Goal: Information Seeking & Learning: Learn about a topic

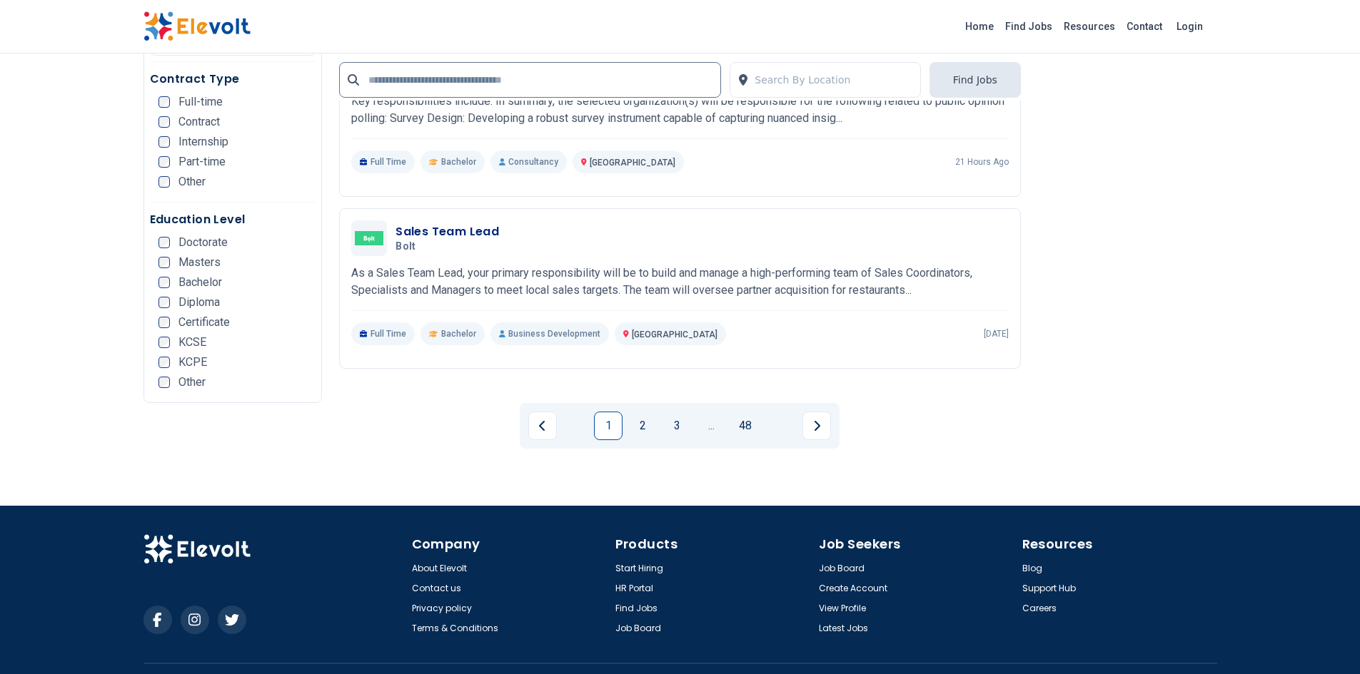
scroll to position [2745, 0]
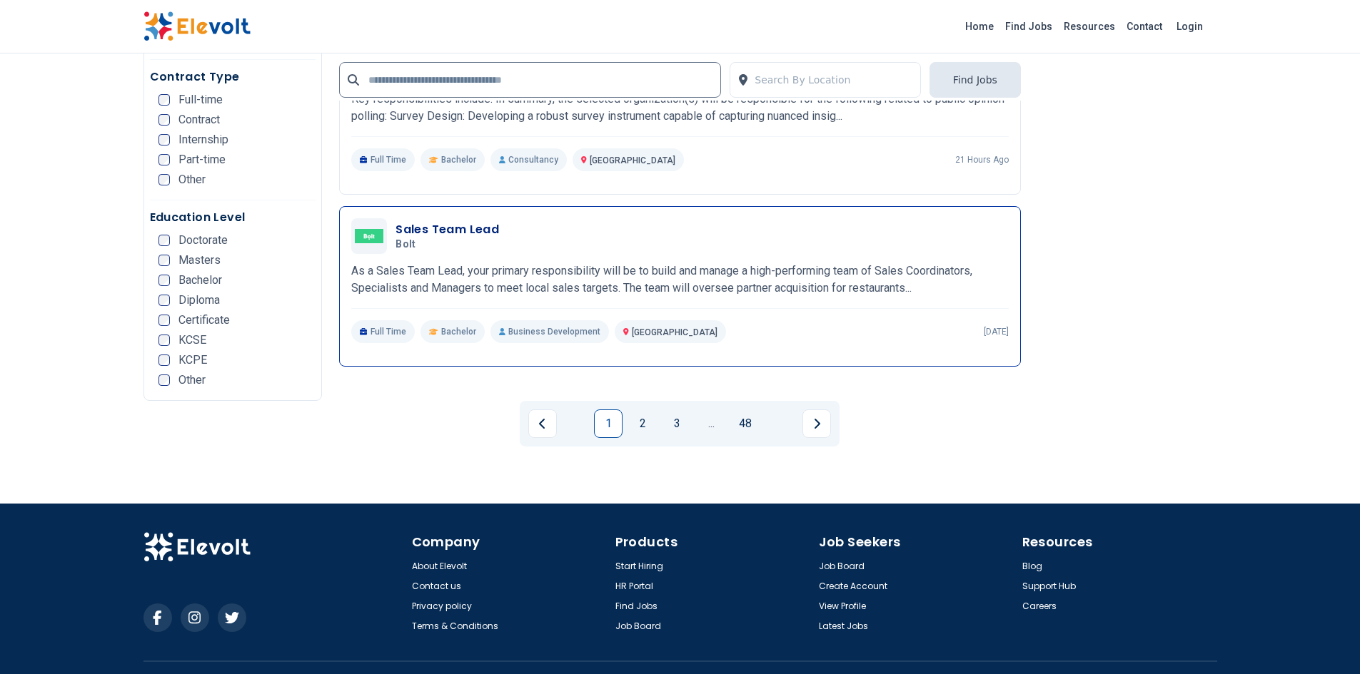
click at [432, 208] on div "Sales Team Lead Bolt 08/28/2025 09/27/2025 Nairobi KE As a Sales Team Lead, you…" at bounding box center [680, 286] width 682 height 161
click at [415, 221] on h3 "Sales Team Lead" at bounding box center [446, 229] width 103 height 17
click at [652, 418] on link "2" at bounding box center [642, 424] width 29 height 29
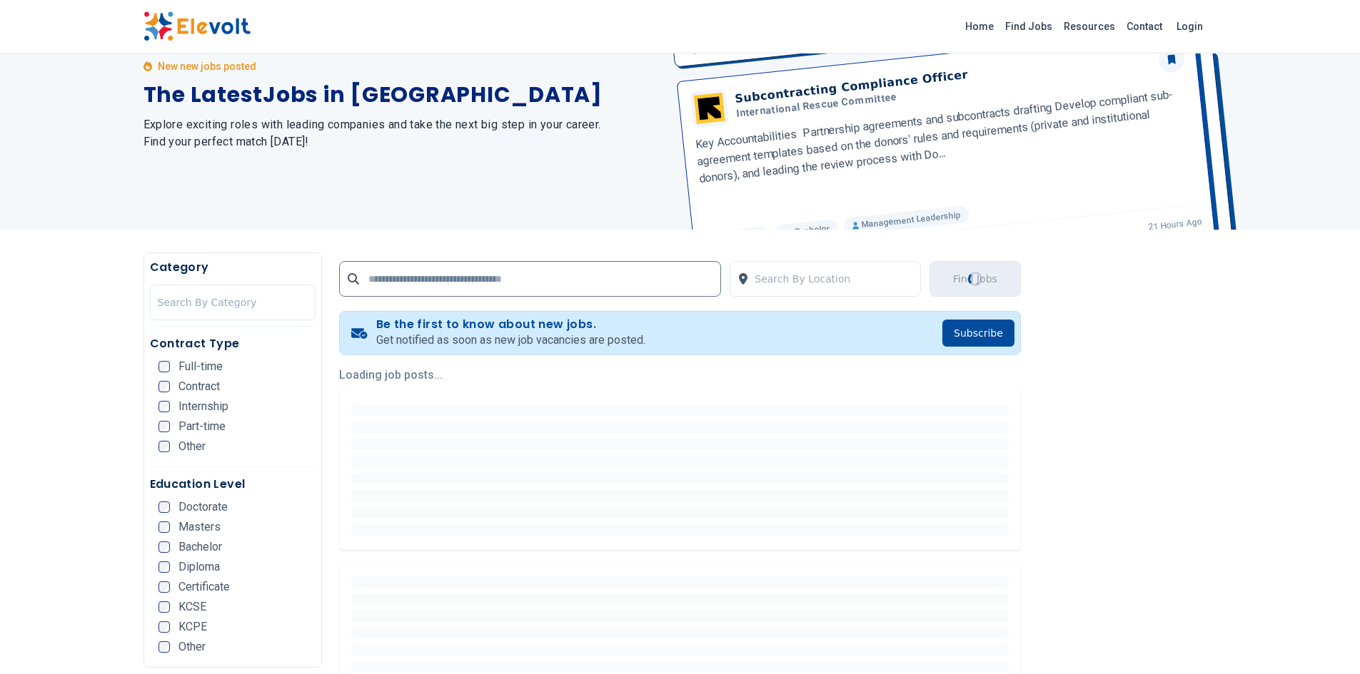
scroll to position [0, 0]
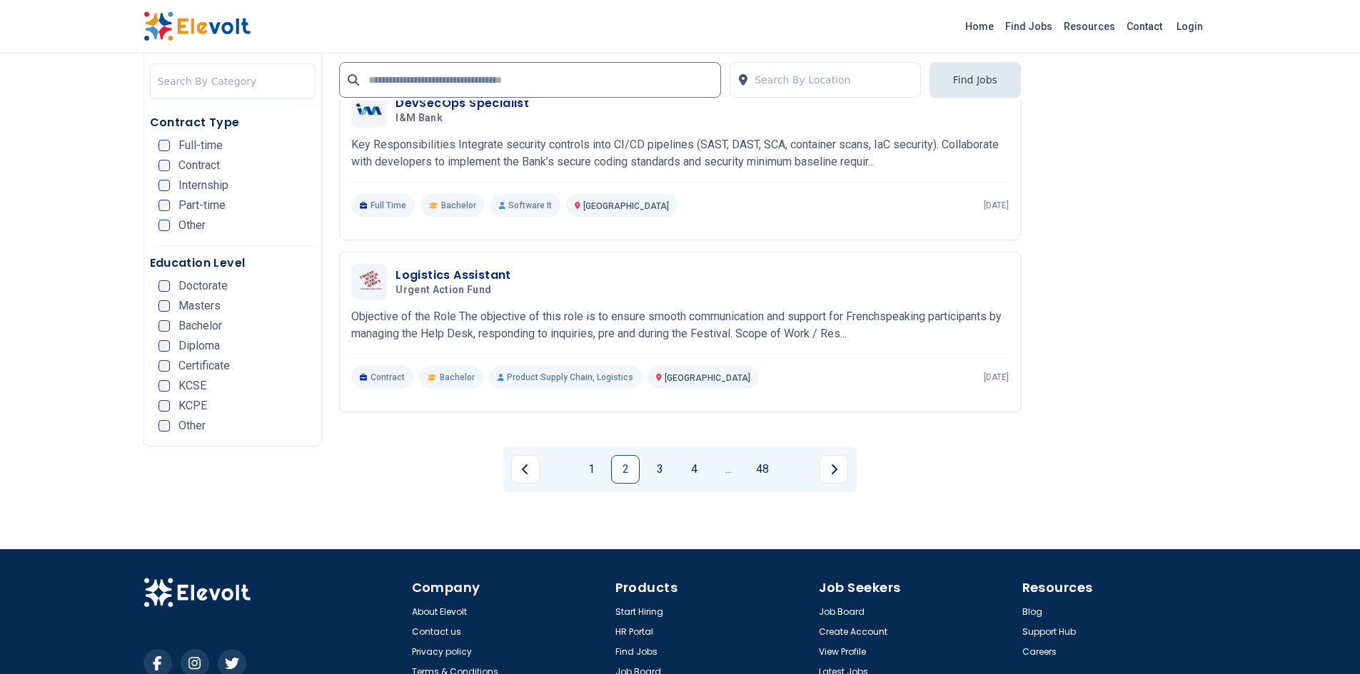
scroll to position [2776, 0]
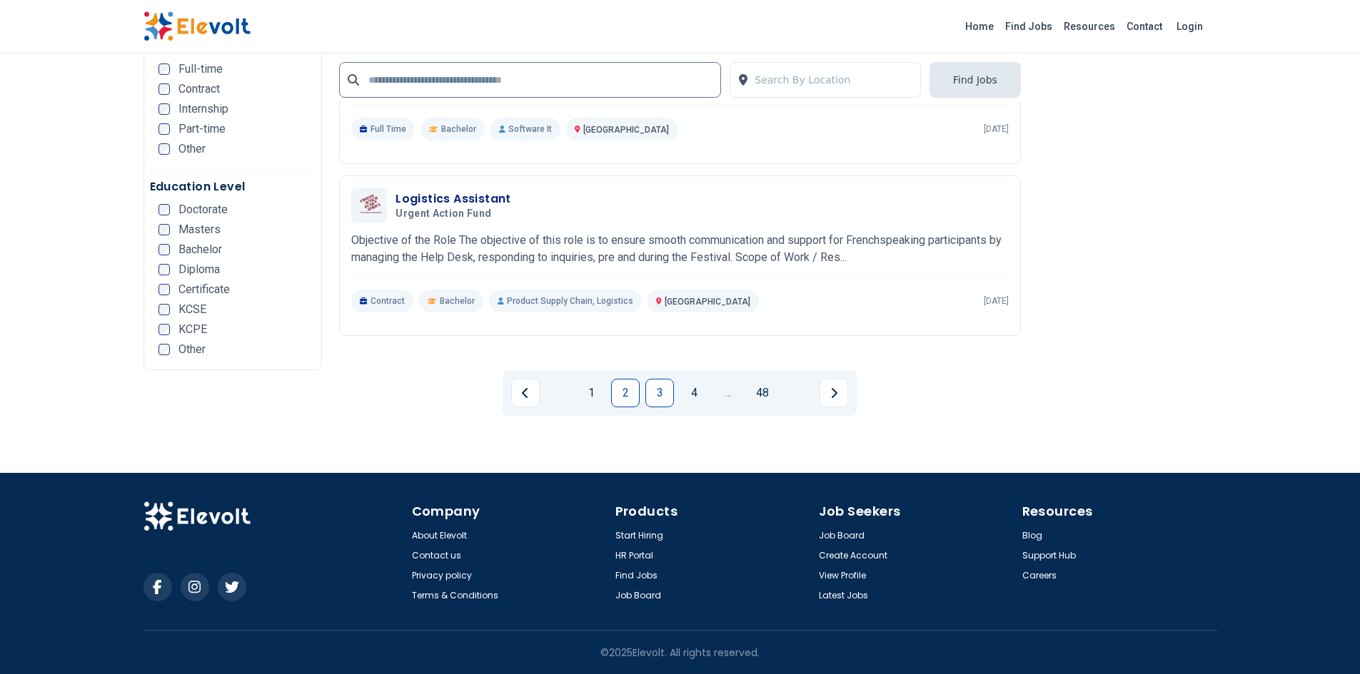
click at [658, 393] on link "3" at bounding box center [659, 393] width 29 height 29
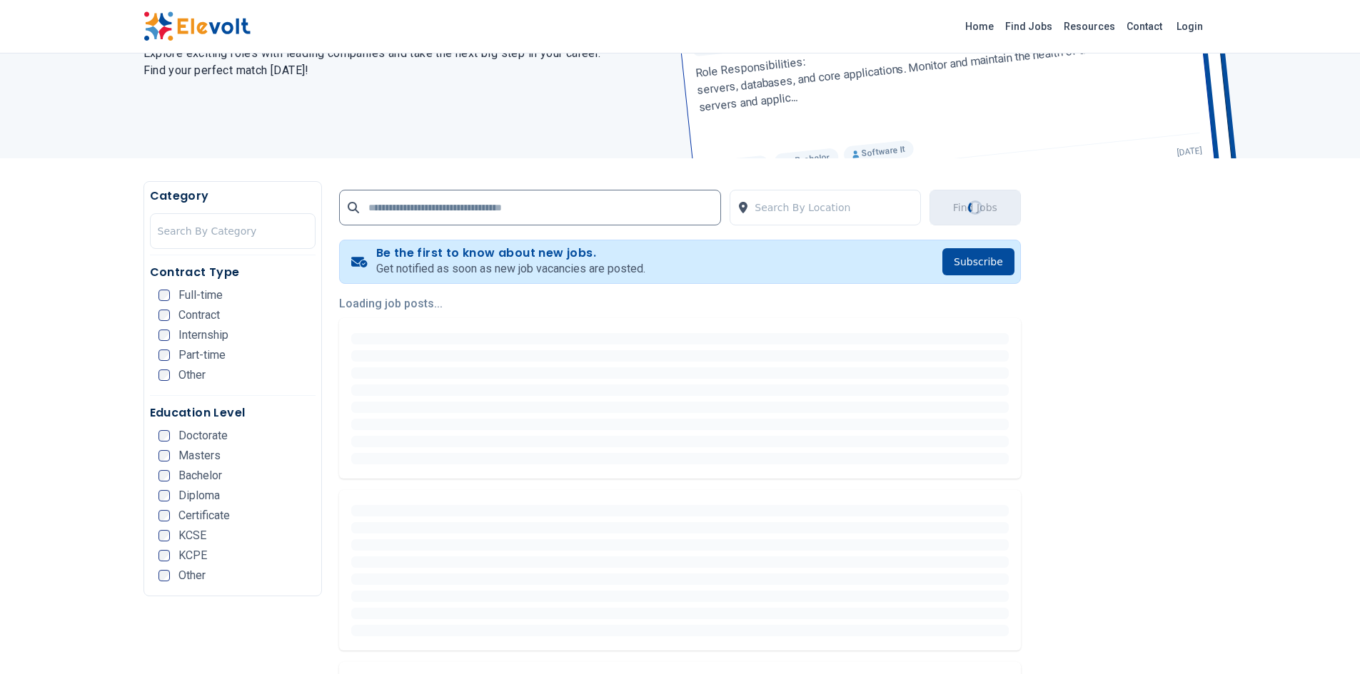
scroll to position [0, 0]
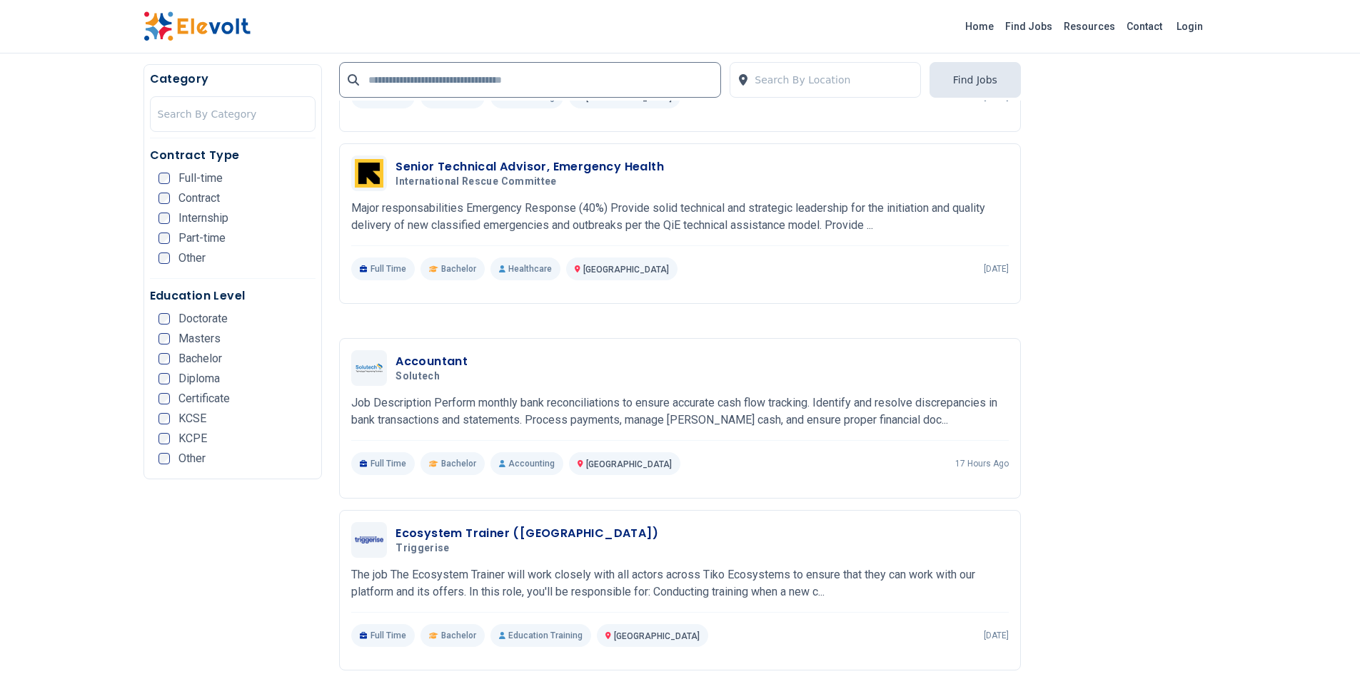
scroll to position [1735, 0]
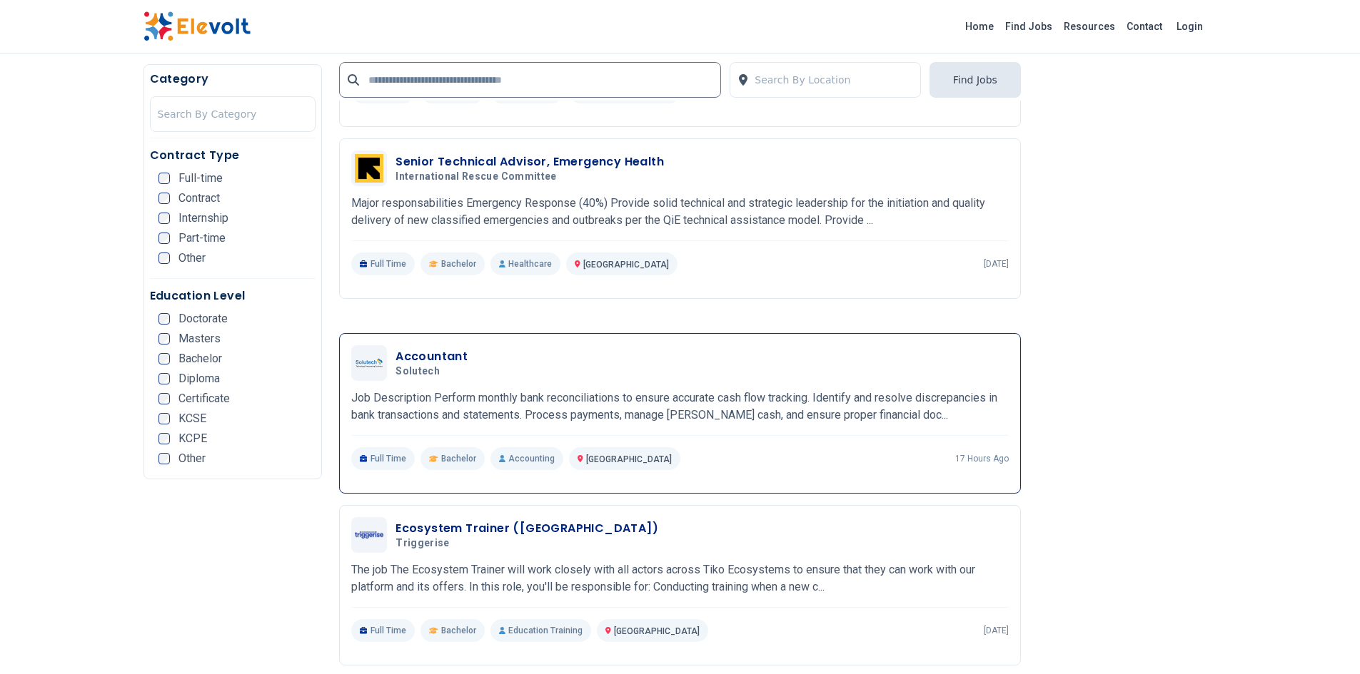
click at [423, 348] on h3 "Accountant" at bounding box center [431, 356] width 72 height 17
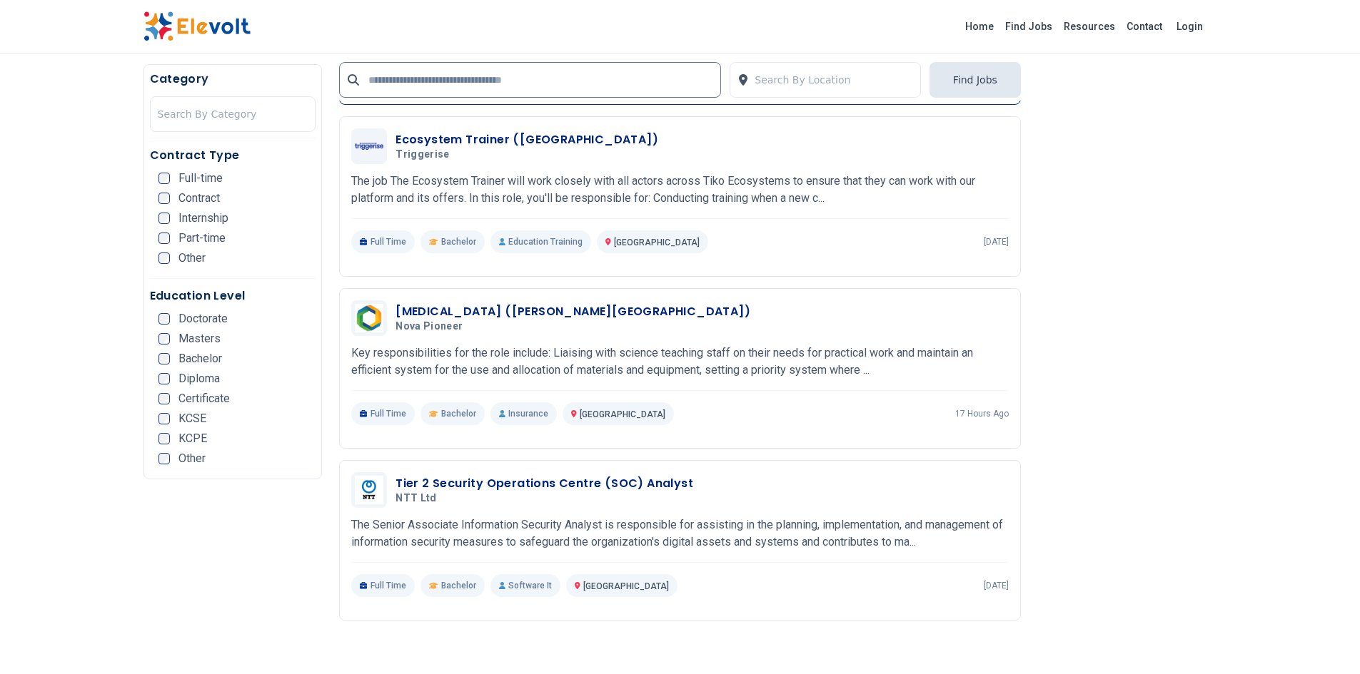
scroll to position [2125, 0]
click at [487, 139] on h3 "Ecosystem Trainer ([GEOGRAPHIC_DATA])" at bounding box center [526, 138] width 263 height 17
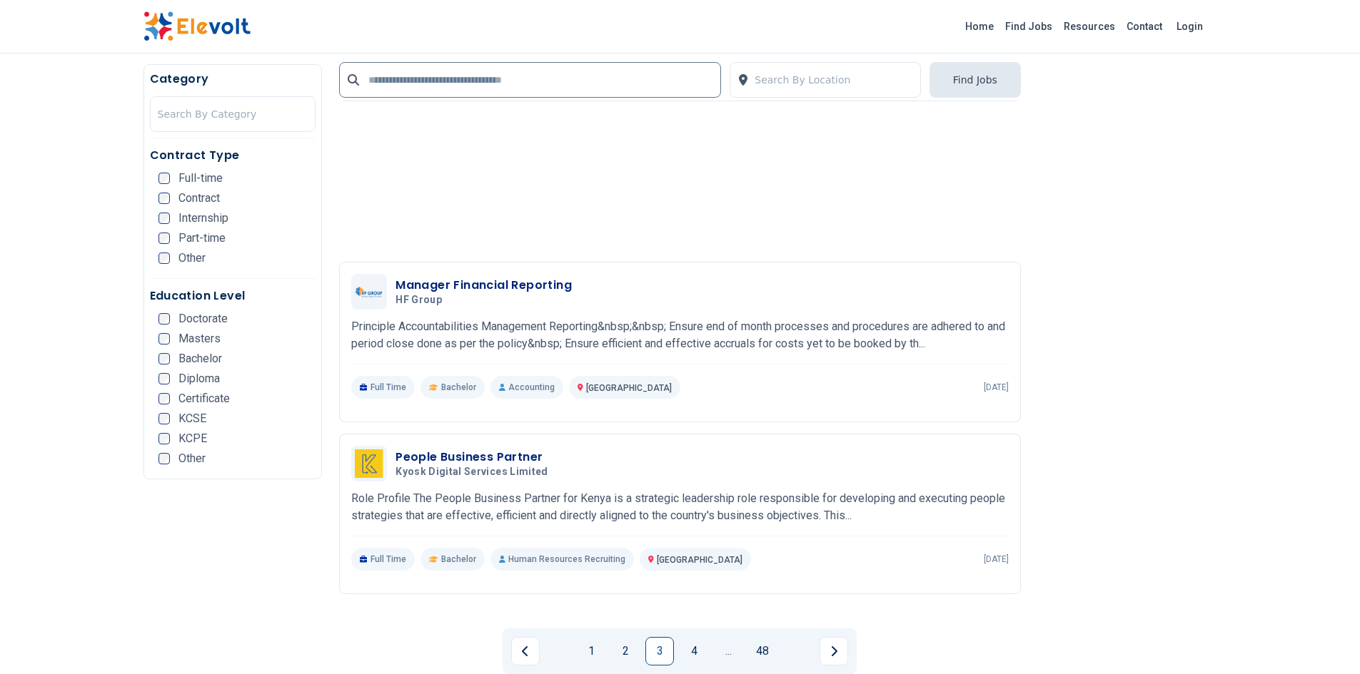
scroll to position [2646, 0]
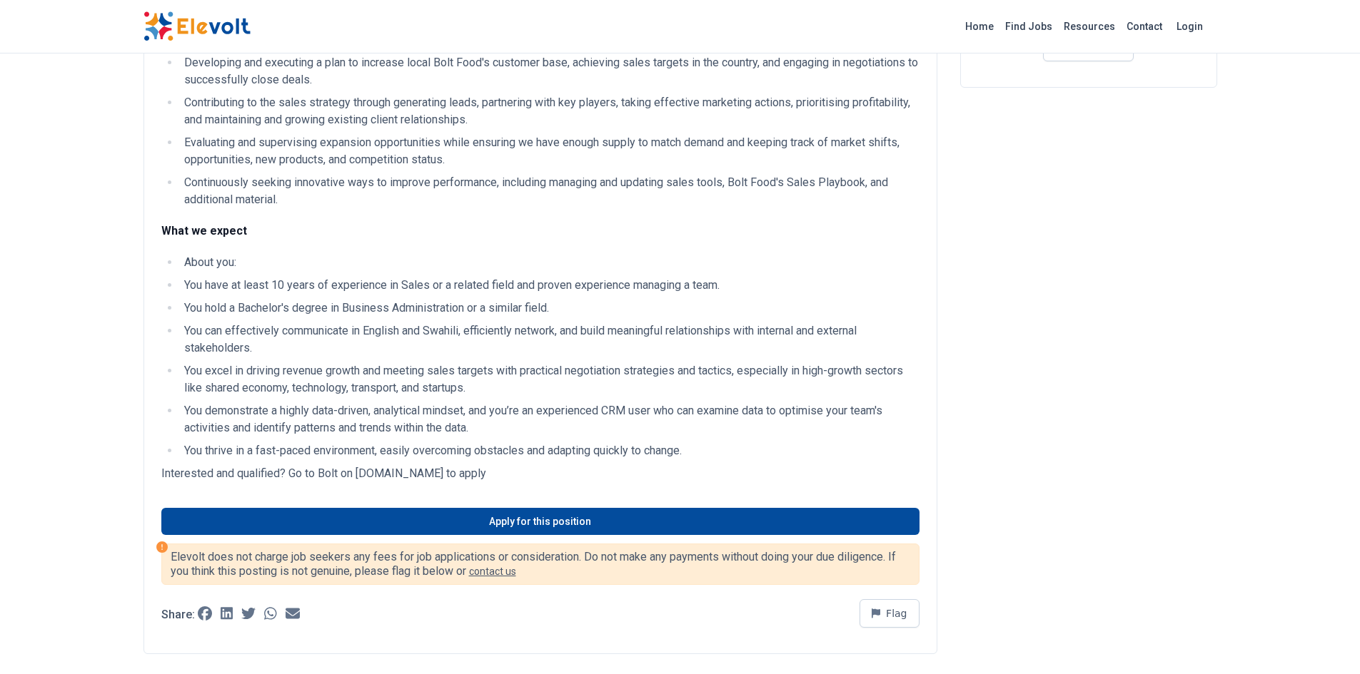
scroll to position [312, 0]
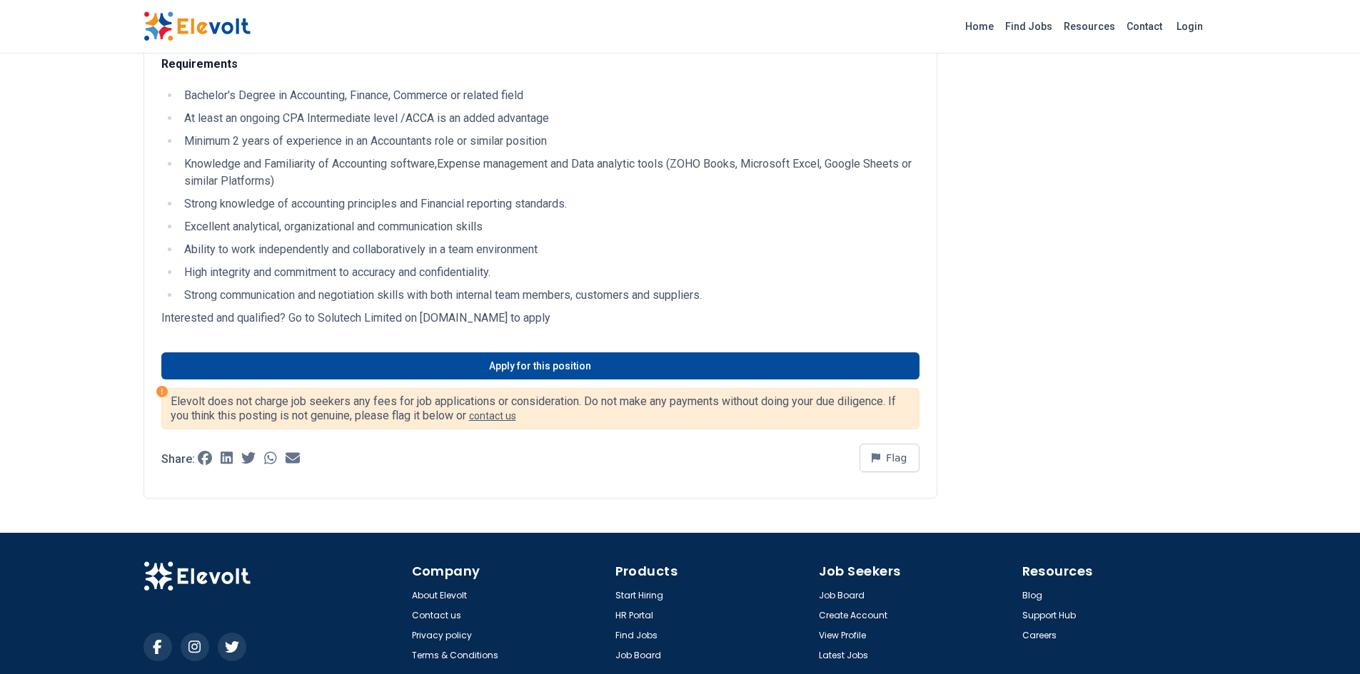
scroll to position [452, 0]
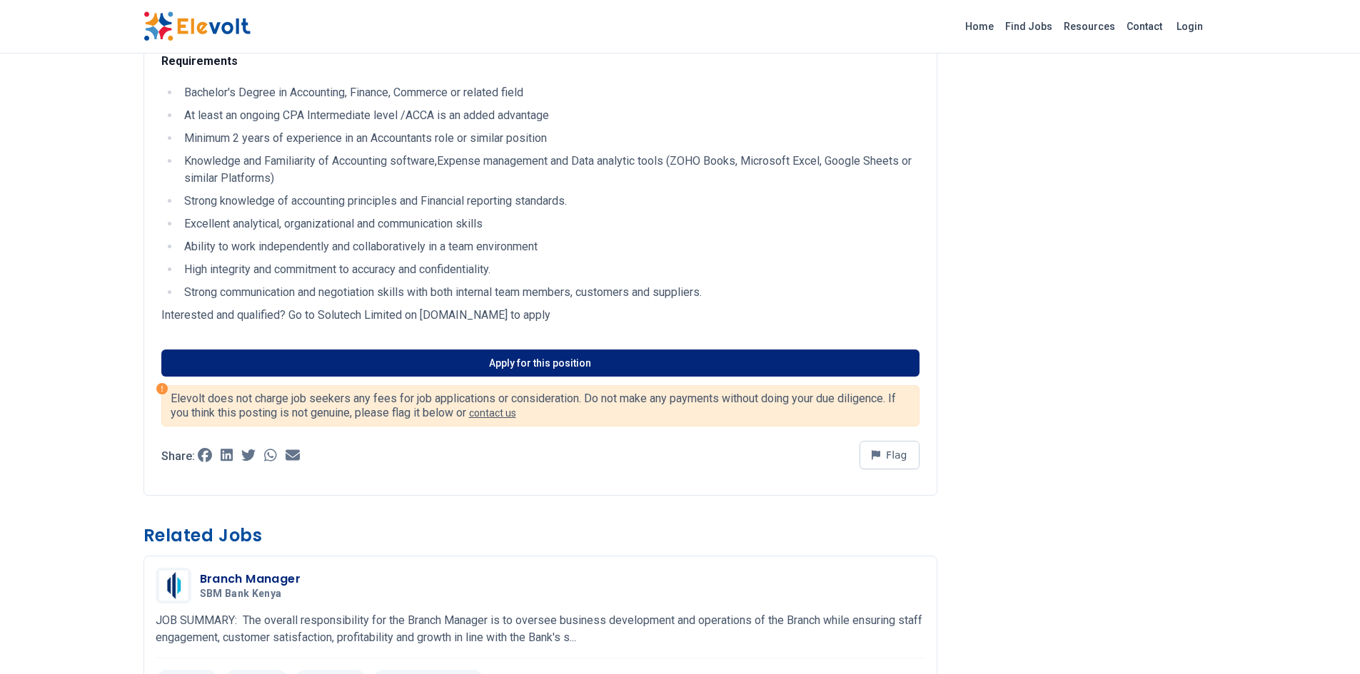
click at [445, 363] on link "Apply for this position" at bounding box center [540, 363] width 758 height 27
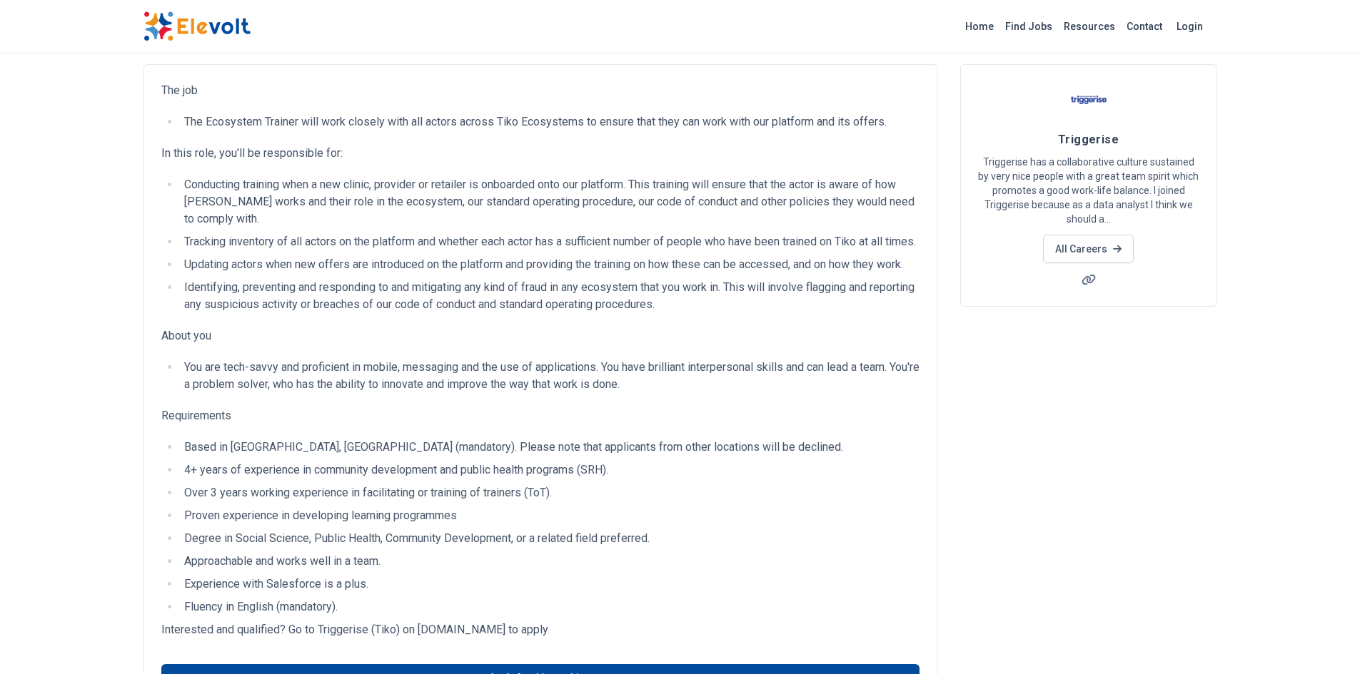
scroll to position [84, 0]
